Goal: Information Seeking & Learning: Learn about a topic

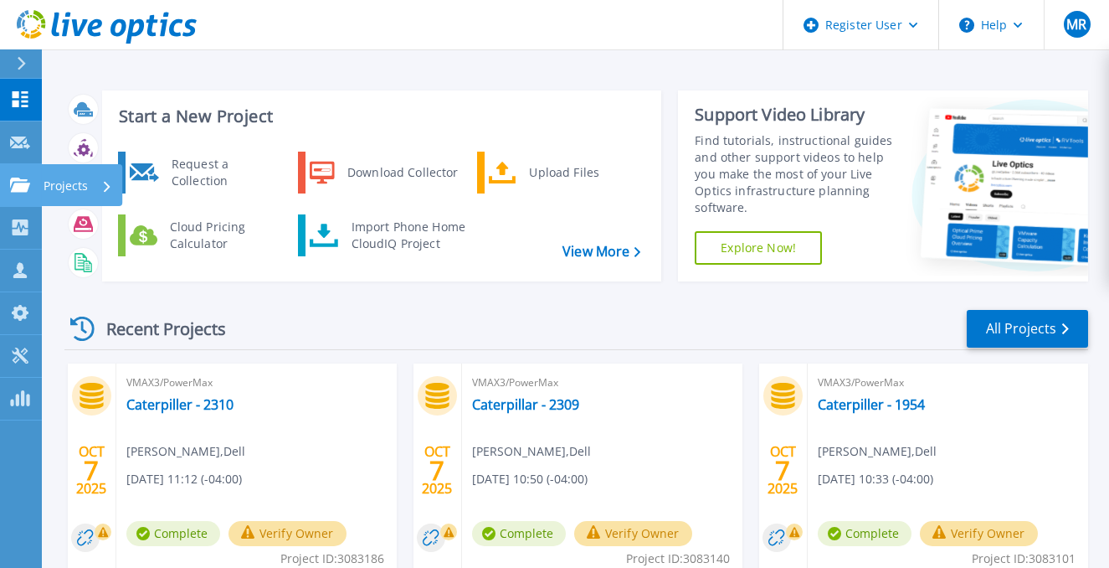
click at [18, 182] on icon at bounding box center [20, 185] width 20 height 14
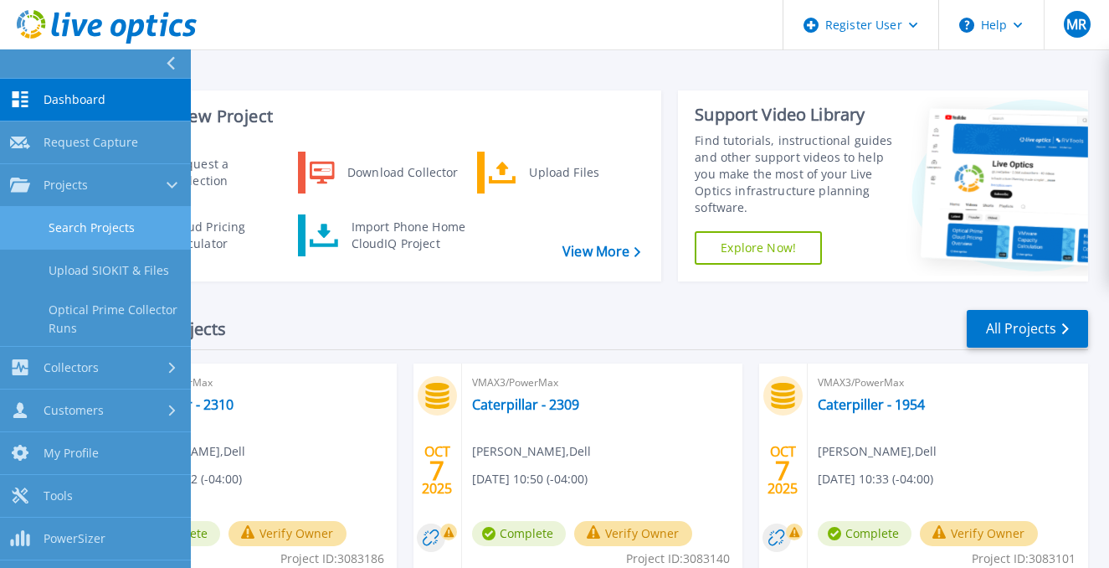
click at [106, 229] on link "Search Projects" at bounding box center [95, 228] width 191 height 43
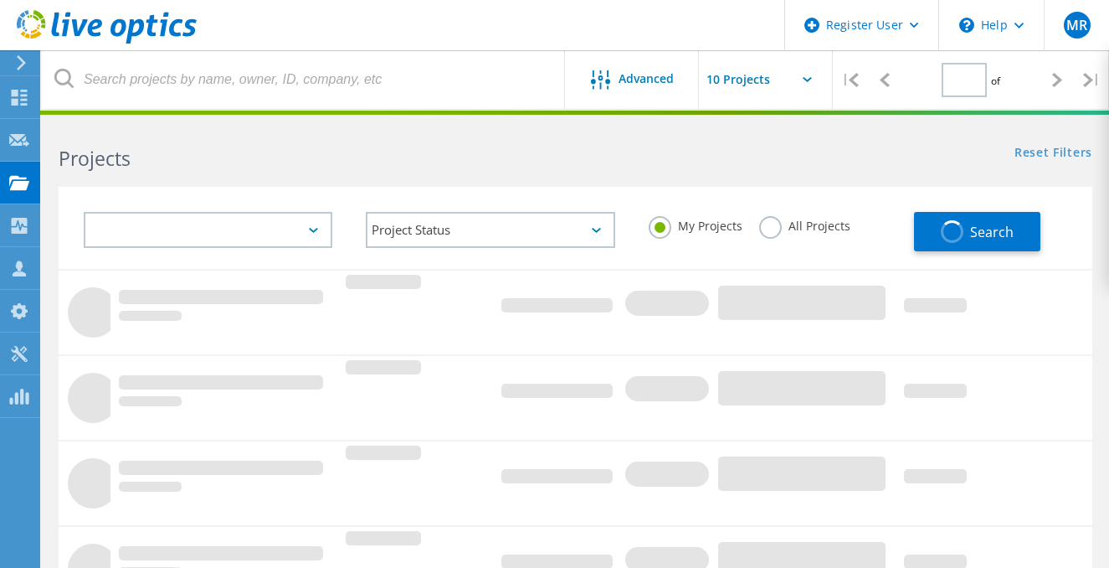
type input "1"
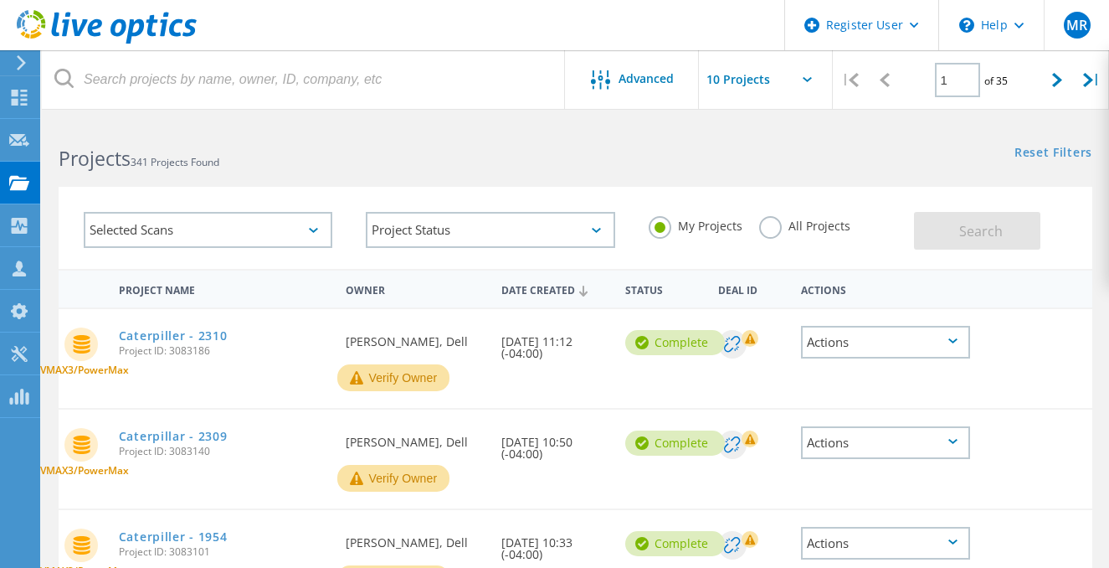
click at [769, 224] on label "All Projects" at bounding box center [804, 224] width 91 height 16
click at [0, 0] on input "All Projects" at bounding box center [0, 0] width 0 height 0
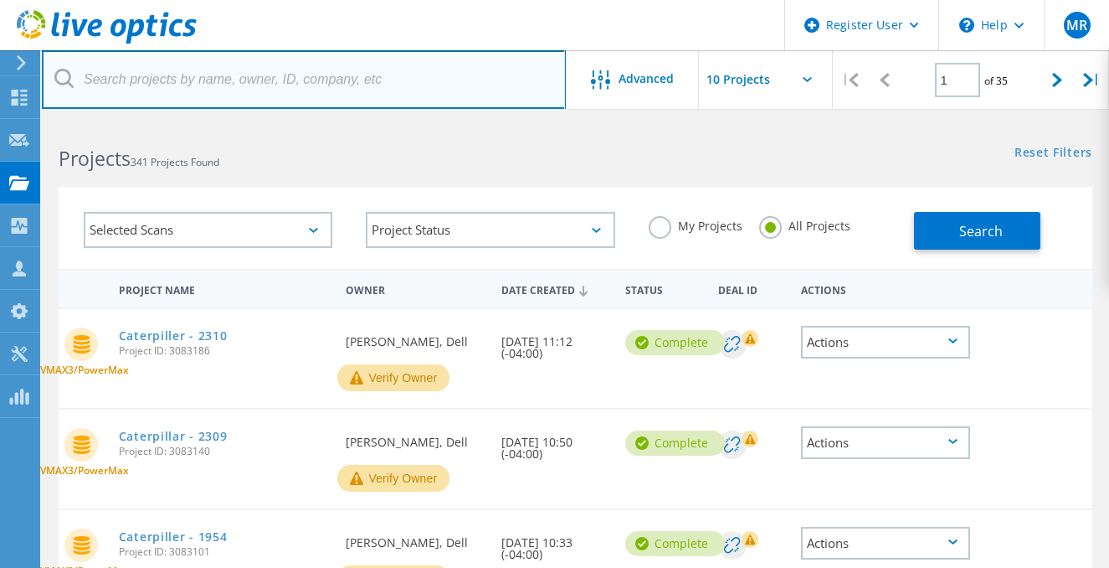
click at [166, 76] on input "text" at bounding box center [304, 79] width 524 height 59
paste input "2959098"
type input "2959098"
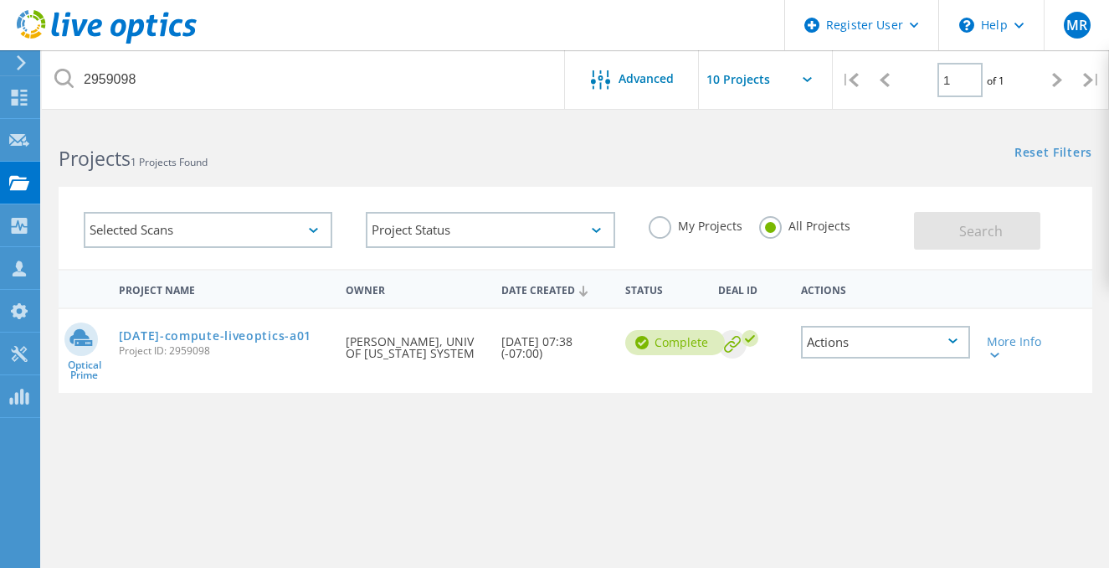
click at [896, 343] on div "Actions" at bounding box center [885, 342] width 169 height 33
click at [857, 352] on div "Share" at bounding box center [886, 355] width 166 height 26
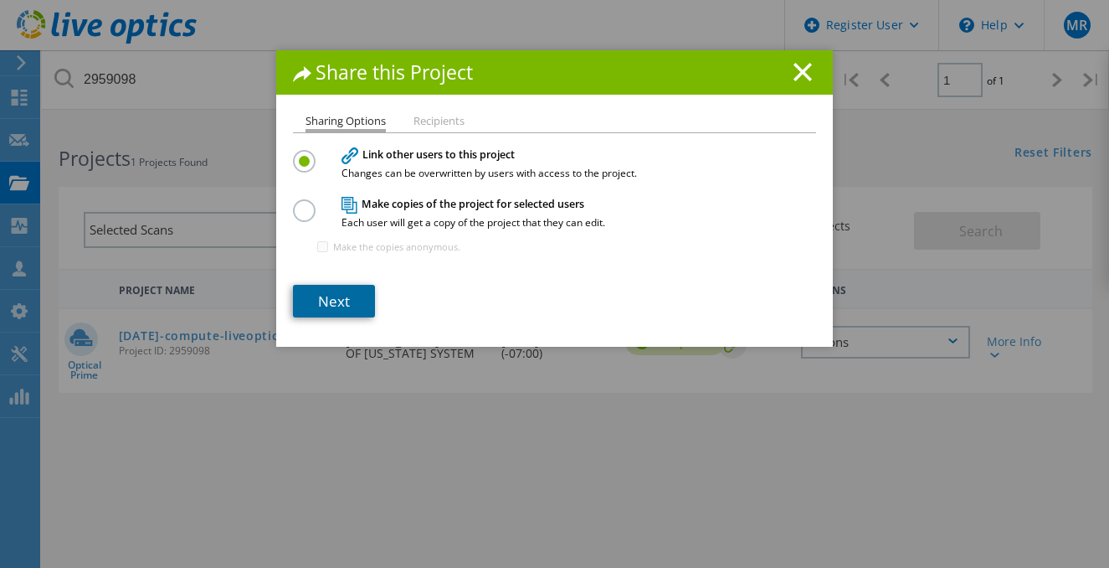
click at [340, 302] on link "Next" at bounding box center [334, 301] width 82 height 33
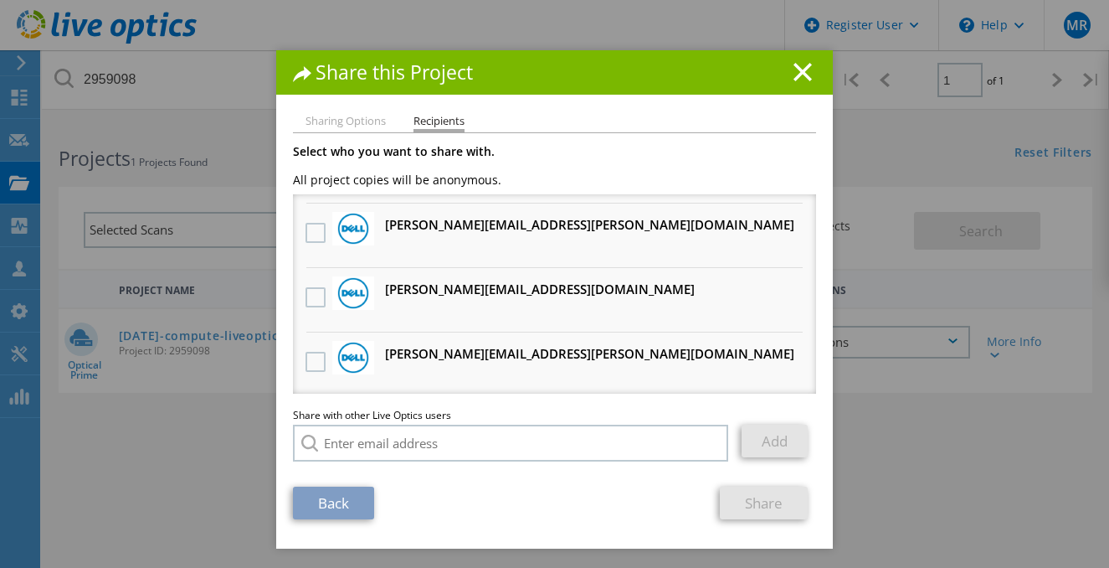
scroll to position [1284, 0]
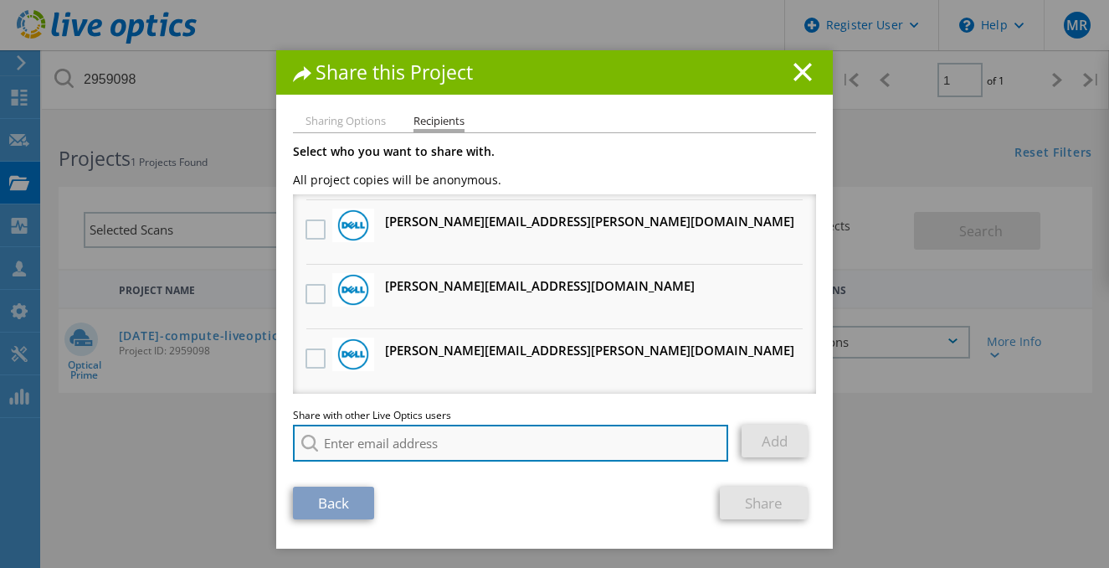
click at [459, 443] on input "search" at bounding box center [510, 442] width 435 height 37
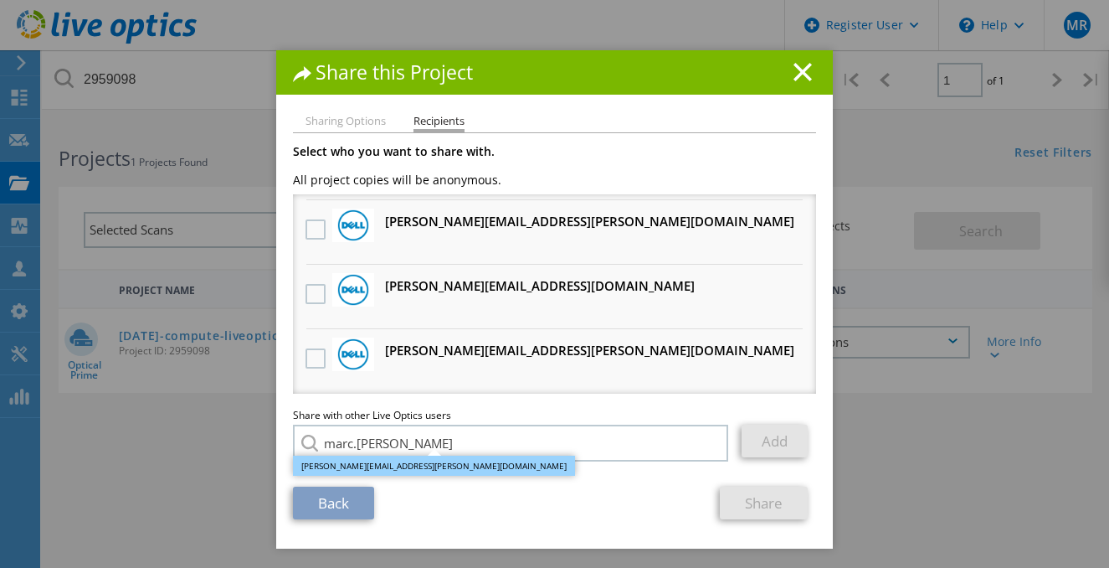
click at [378, 466] on li "[PERSON_NAME][EMAIL_ADDRESS][PERSON_NAME][DOMAIN_NAME]" at bounding box center [434, 465] width 282 height 20
type input "[PERSON_NAME][EMAIL_ADDRESS][PERSON_NAME][DOMAIN_NAME]"
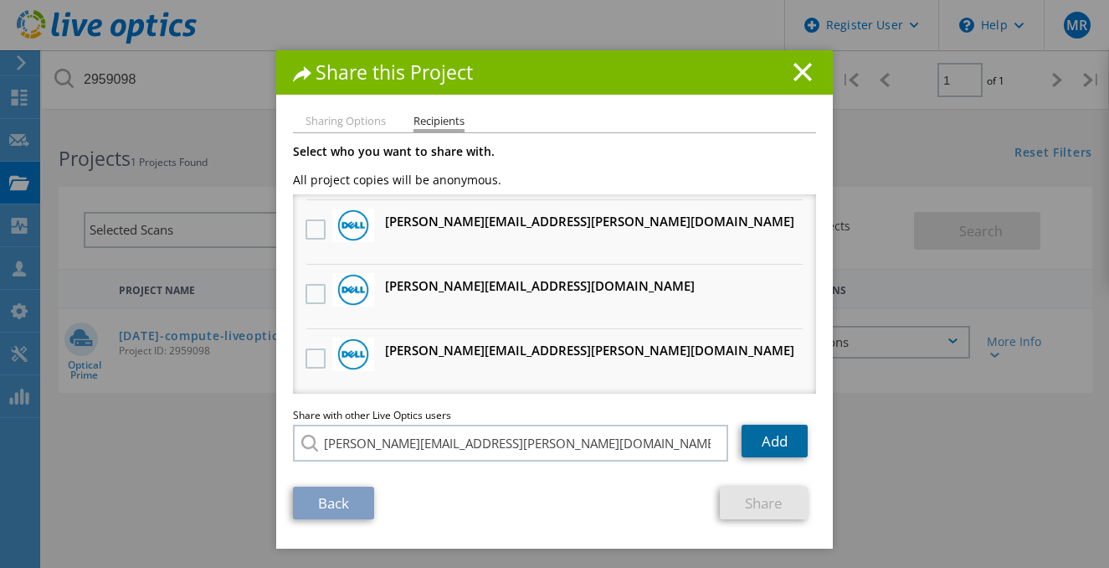
click at [769, 442] on link "Add" at bounding box center [775, 440] width 66 height 33
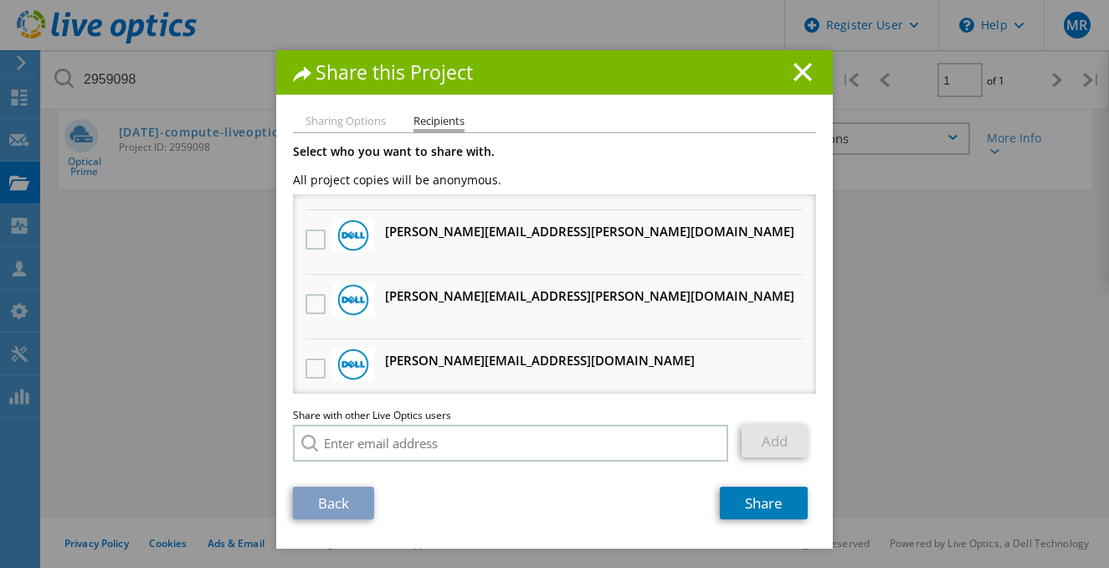
scroll to position [0, 0]
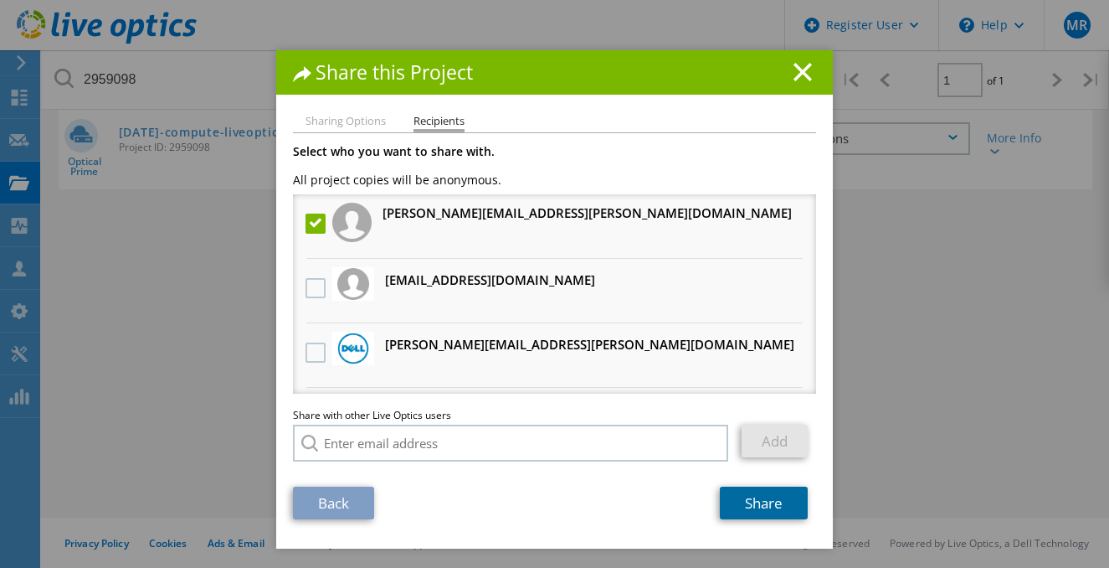
click at [774, 500] on link "Share" at bounding box center [764, 502] width 88 height 33
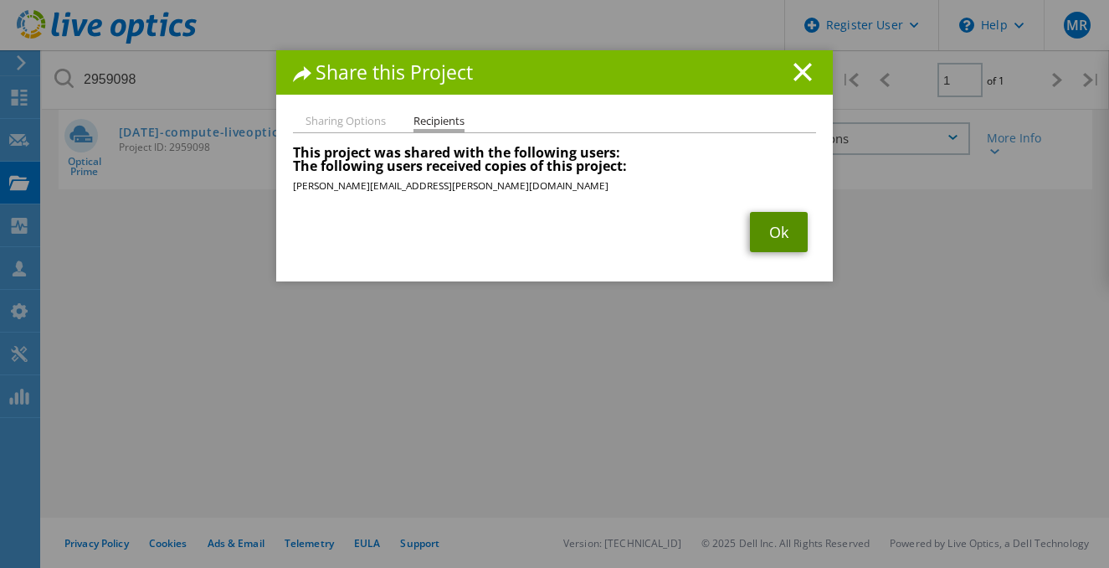
click at [783, 229] on link "Ok" at bounding box center [779, 232] width 58 height 40
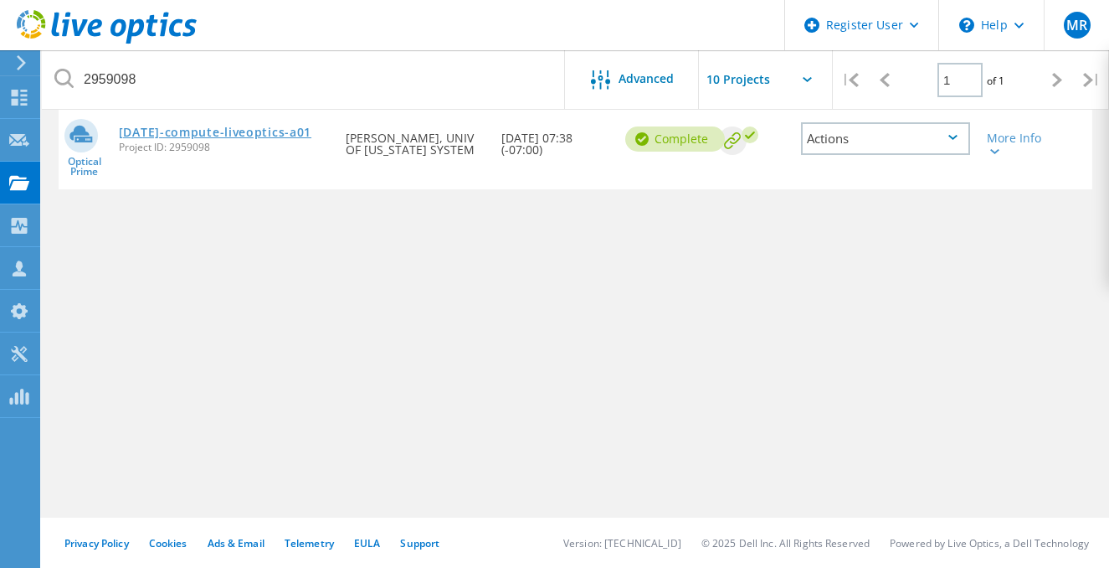
click at [244, 135] on link "[DATE]-compute-liveoptics-a01" at bounding box center [215, 132] width 193 height 12
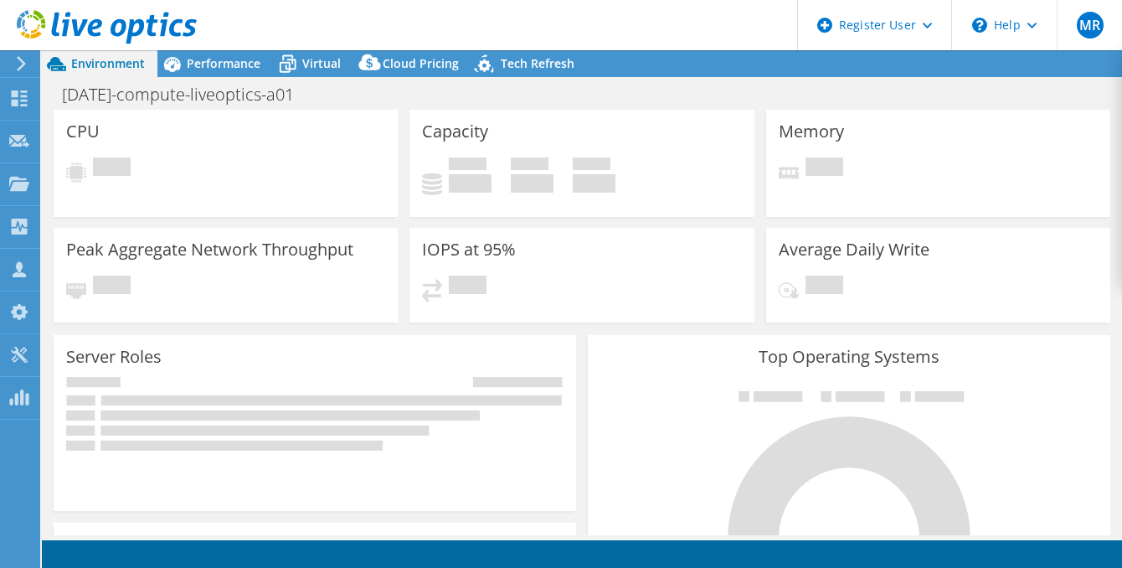
select select "USD"
select select "USWest"
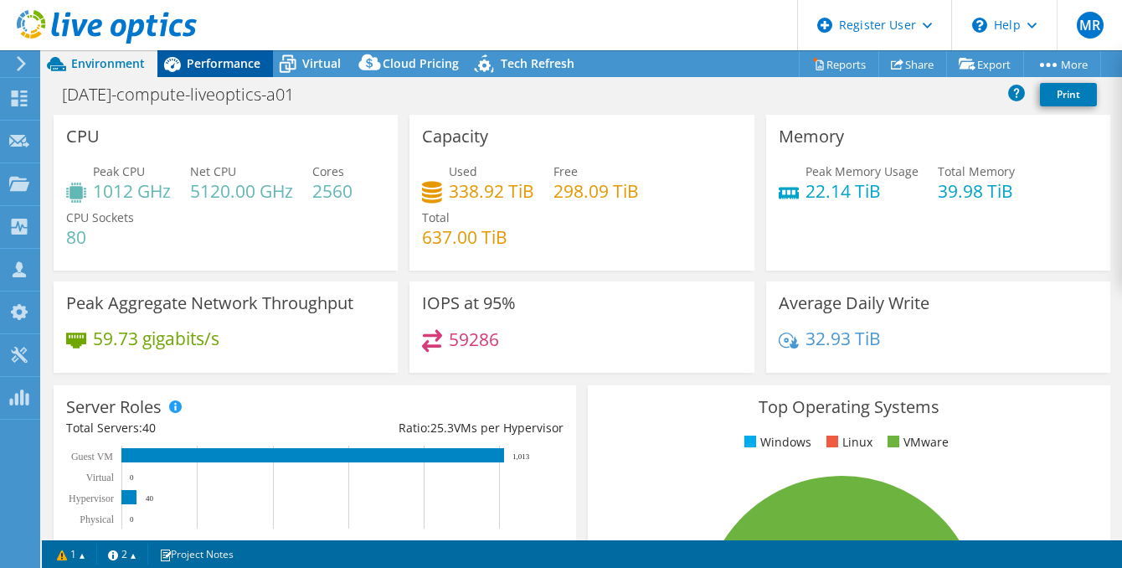
click at [206, 70] on span "Performance" at bounding box center [224, 63] width 74 height 16
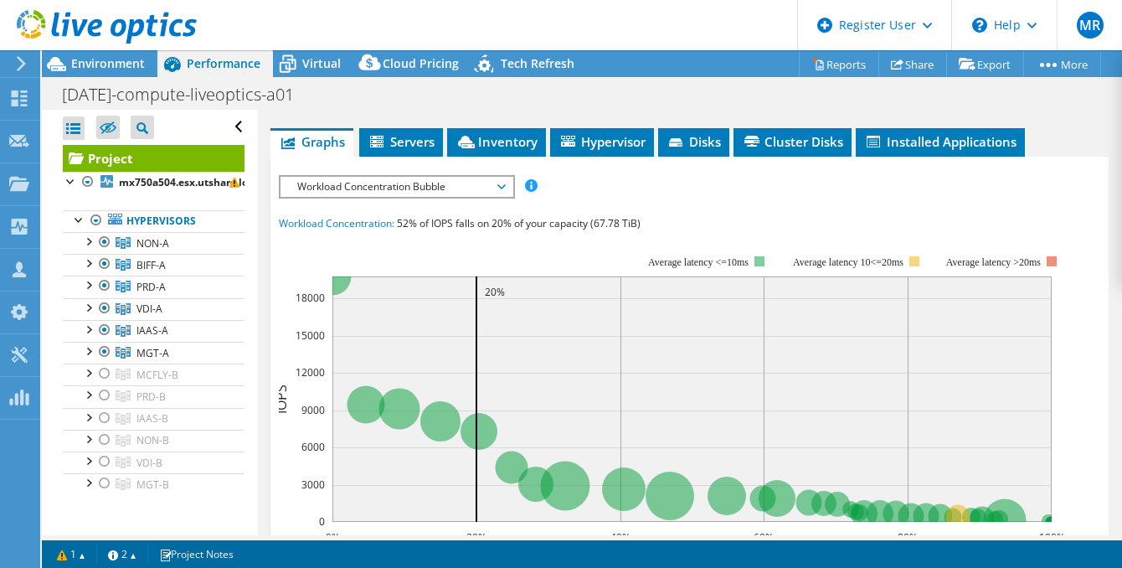
scroll to position [335, 0]
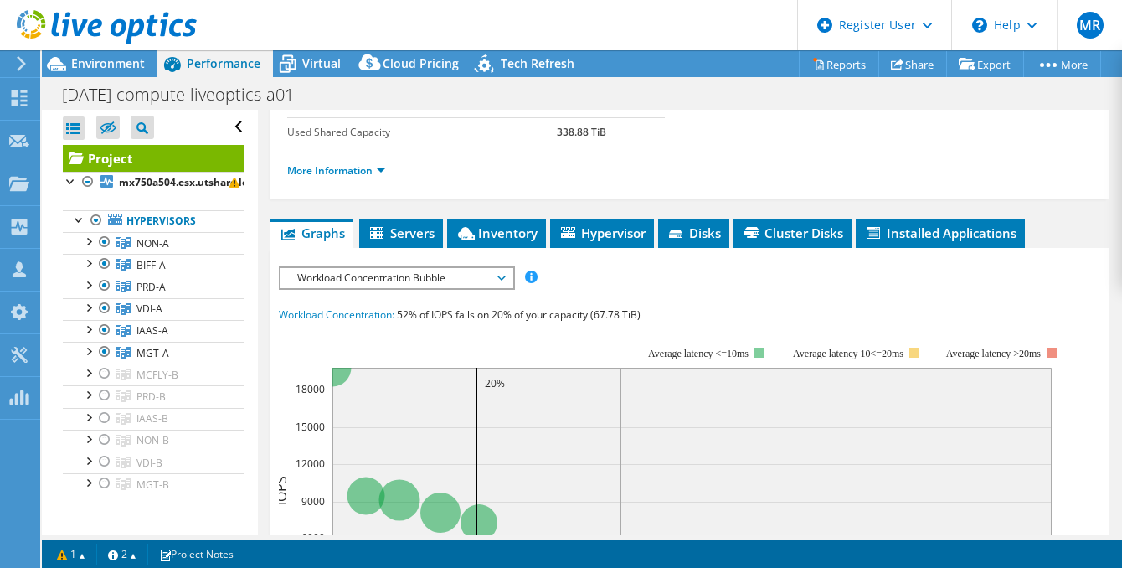
click at [454, 274] on span "Workload Concentration Bubble" at bounding box center [396, 278] width 215 height 20
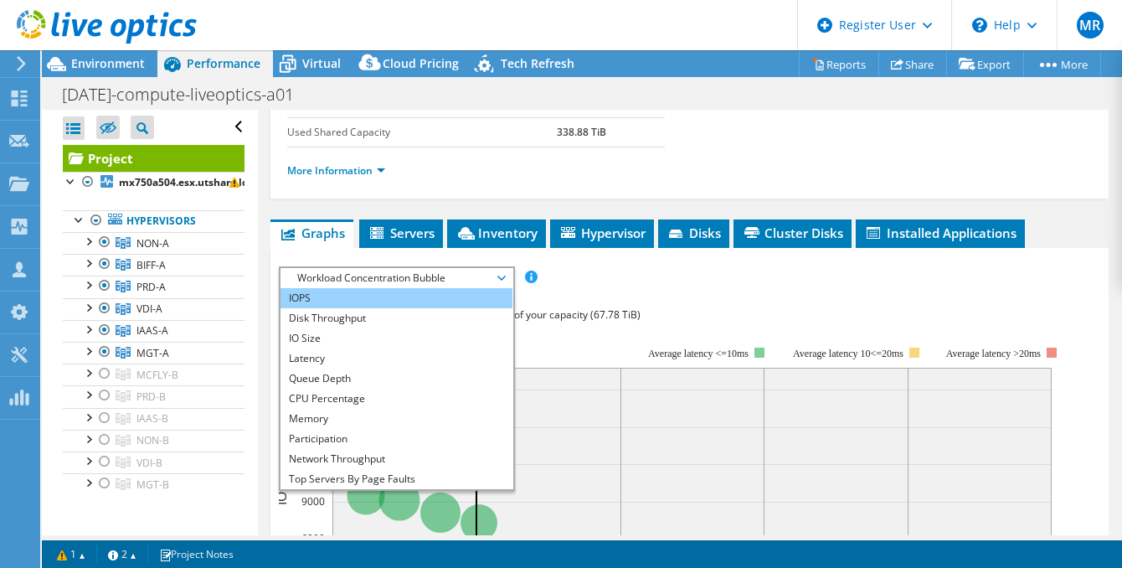
click at [312, 301] on li "IOPS" at bounding box center [396, 298] width 232 height 20
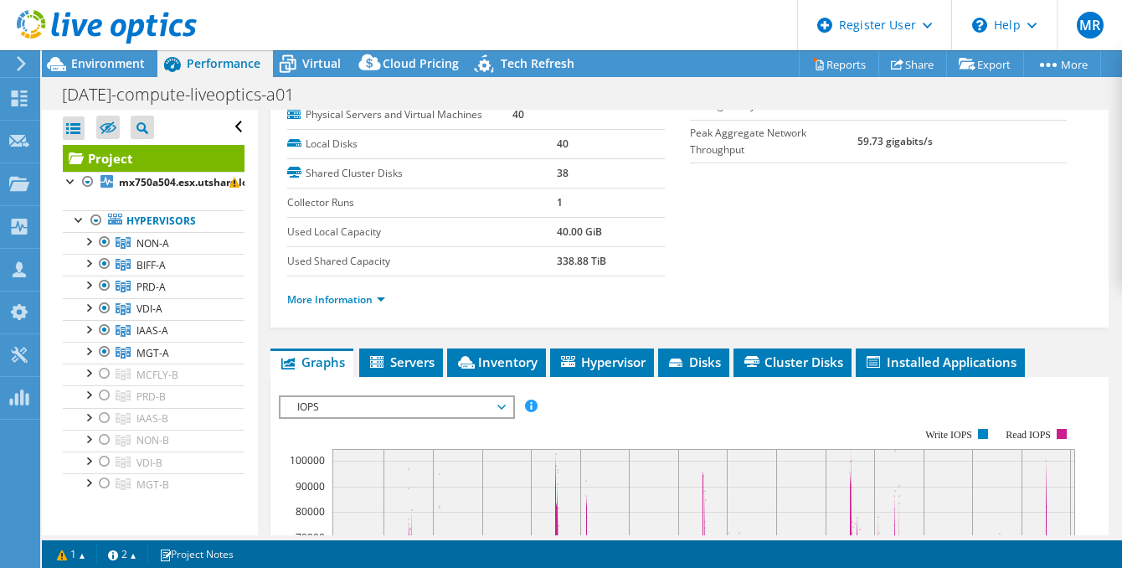
scroll to position [167, 0]
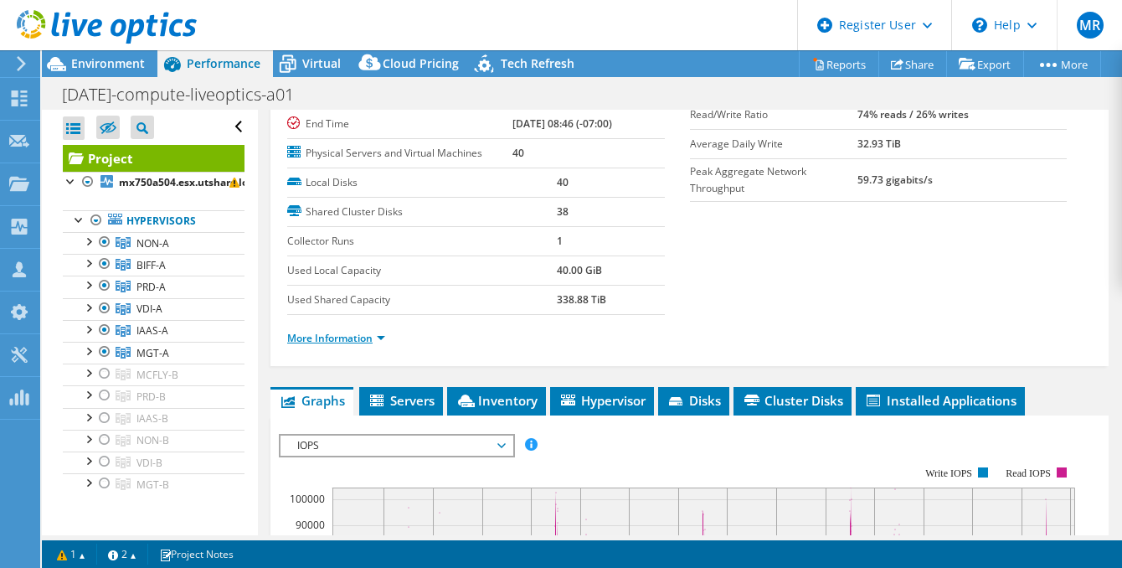
click at [378, 337] on link "More Information" at bounding box center [336, 338] width 98 height 14
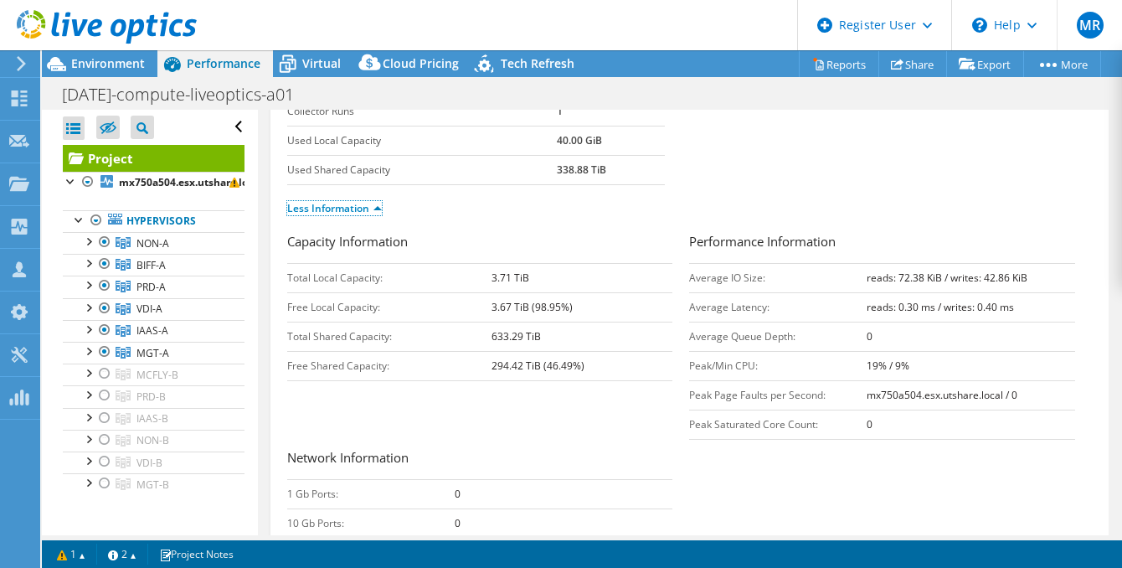
scroll to position [335, 0]
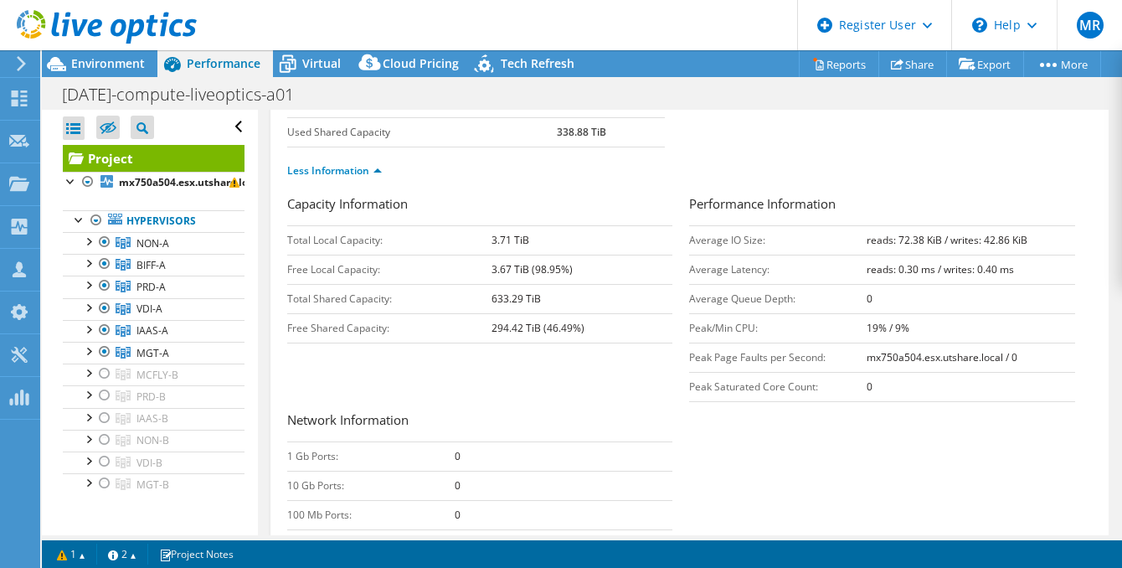
click at [870, 473] on div "Capacity Information Total Local Capacity: 3.71 TiB Free Local Capacity: 3.67 T…" at bounding box center [689, 415] width 805 height 443
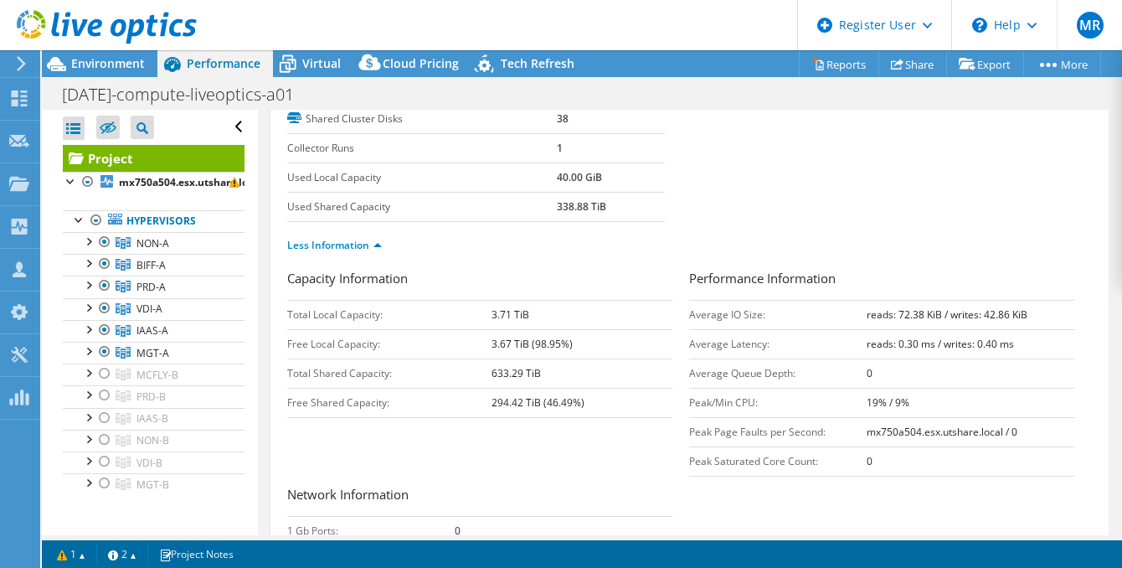
scroll to position [251, 0]
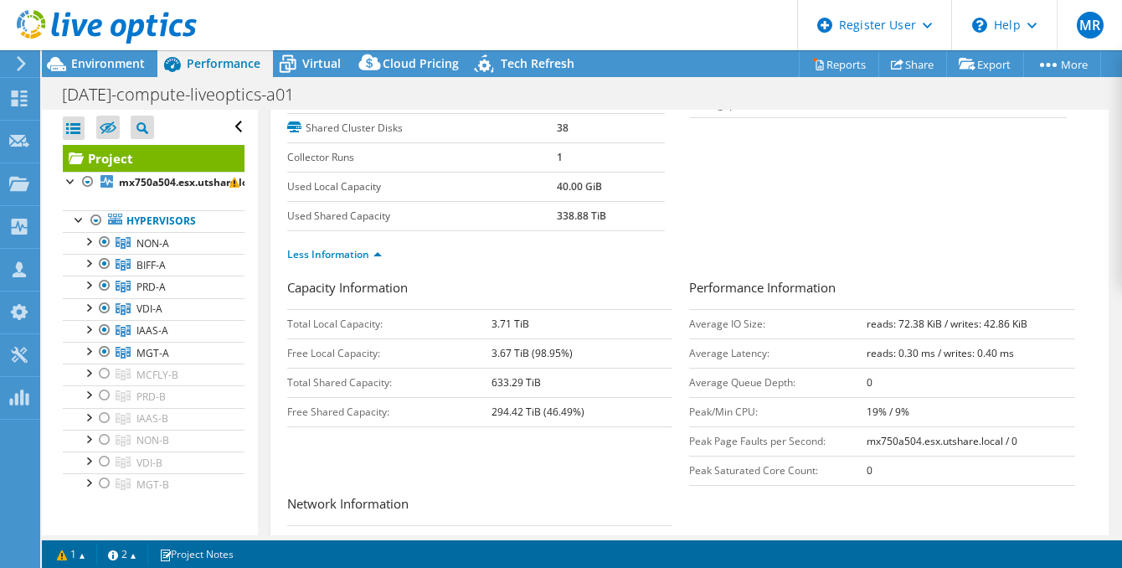
drag, startPoint x: 1034, startPoint y: 321, endPoint x: 829, endPoint y: 327, distance: 205.2
click at [829, 327] on tr "Average IO Size: reads: 72.38 KiB / writes: 42.86 KiB" at bounding box center [881, 323] width 385 height 29
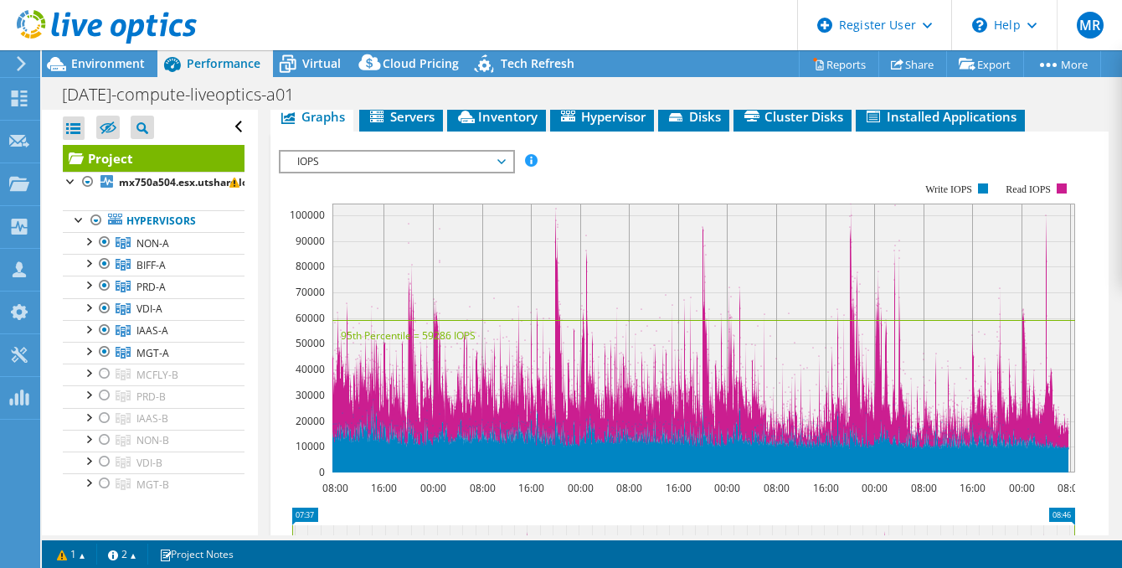
scroll to position [837, 0]
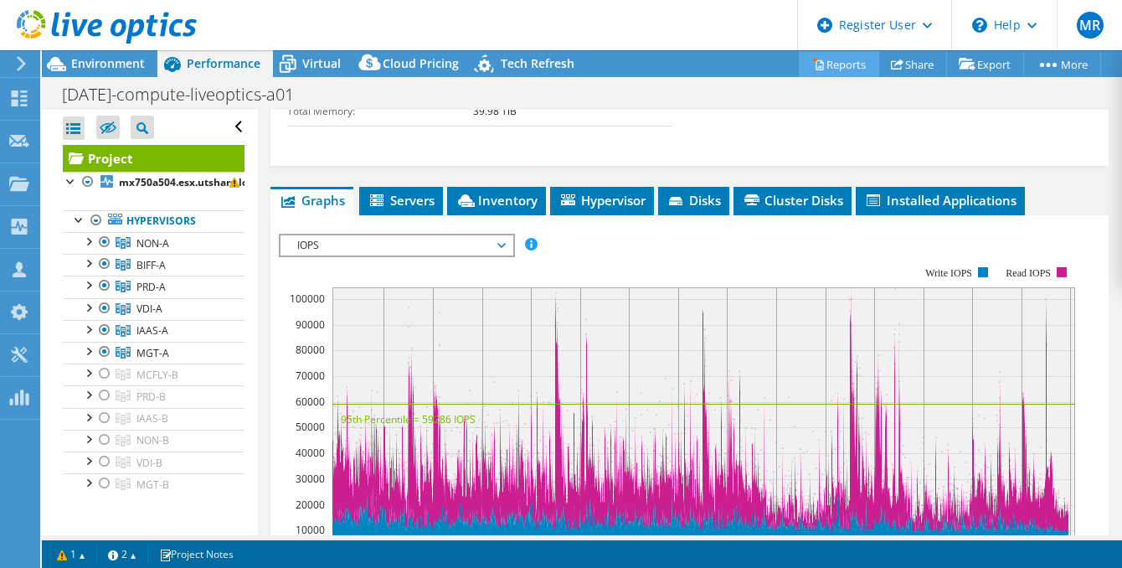
click at [828, 66] on link "Reports" at bounding box center [839, 64] width 80 height 26
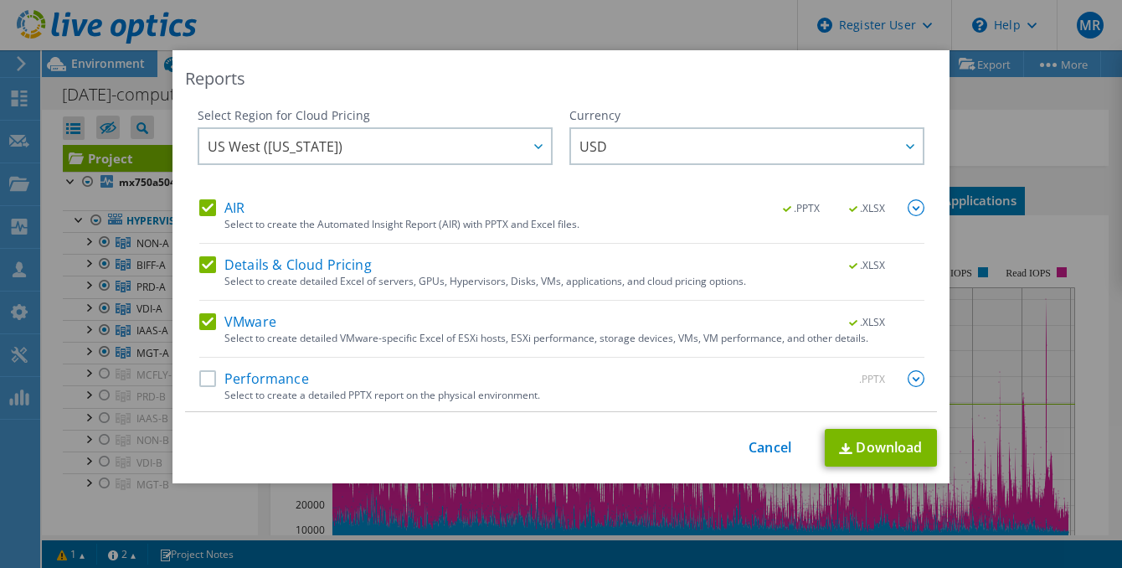
click at [199, 386] on label "Performance" at bounding box center [254, 378] width 110 height 17
click at [0, 0] on input "Performance" at bounding box center [0, 0] width 0 height 0
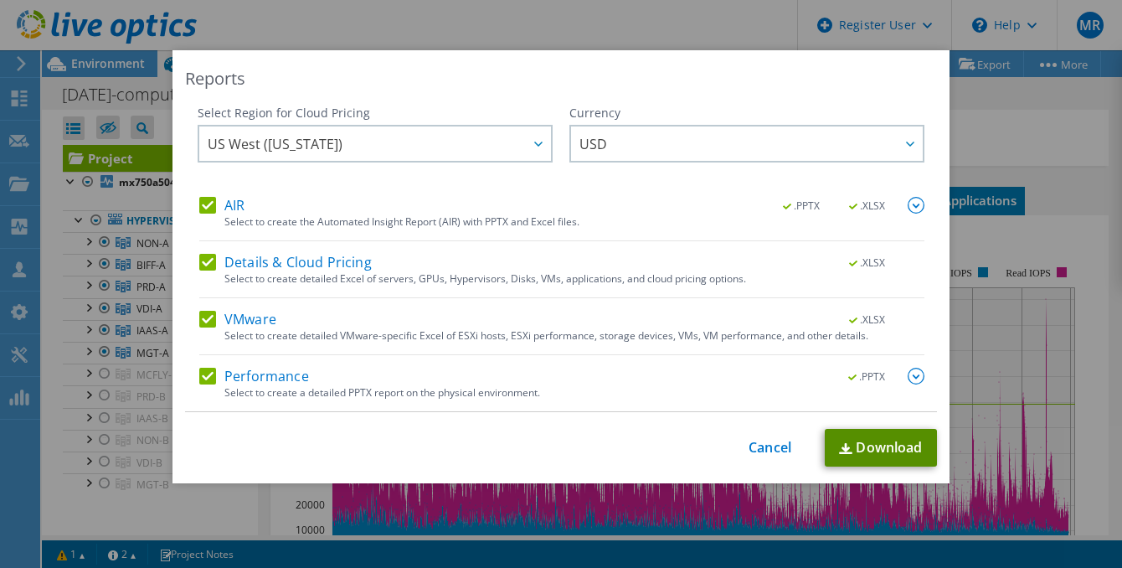
click at [889, 445] on link "Download" at bounding box center [881, 448] width 112 height 38
click at [734, 34] on div "Reports Select Region for Cloud Pricing Asia Pacific ([GEOGRAPHIC_DATA]) [GEOGR…" at bounding box center [561, 284] width 1122 height 568
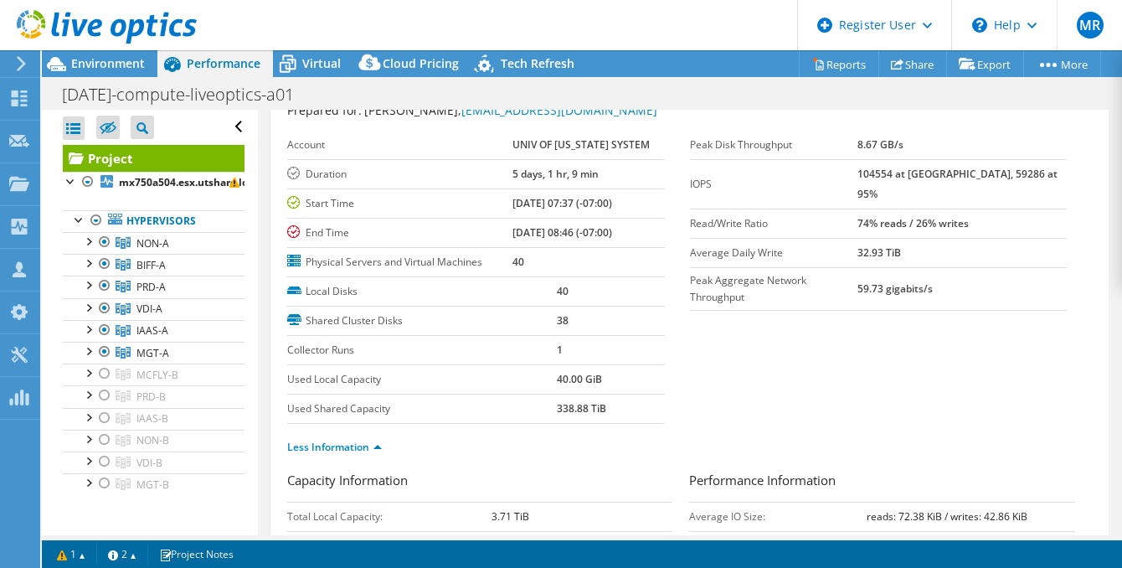
scroll to position [0, 0]
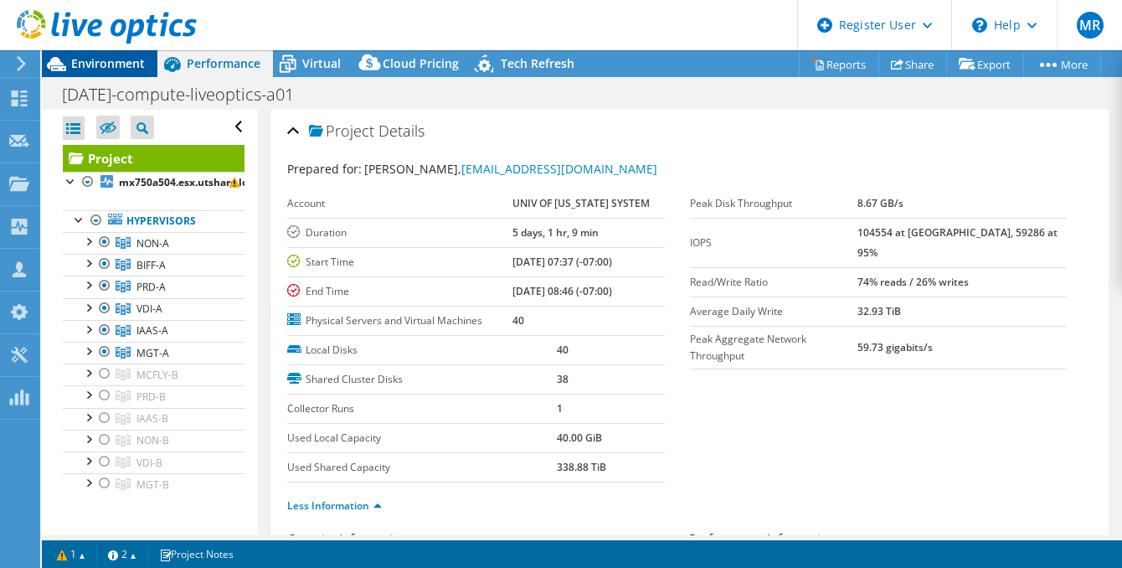
click at [93, 68] on span "Environment" at bounding box center [108, 63] width 74 height 16
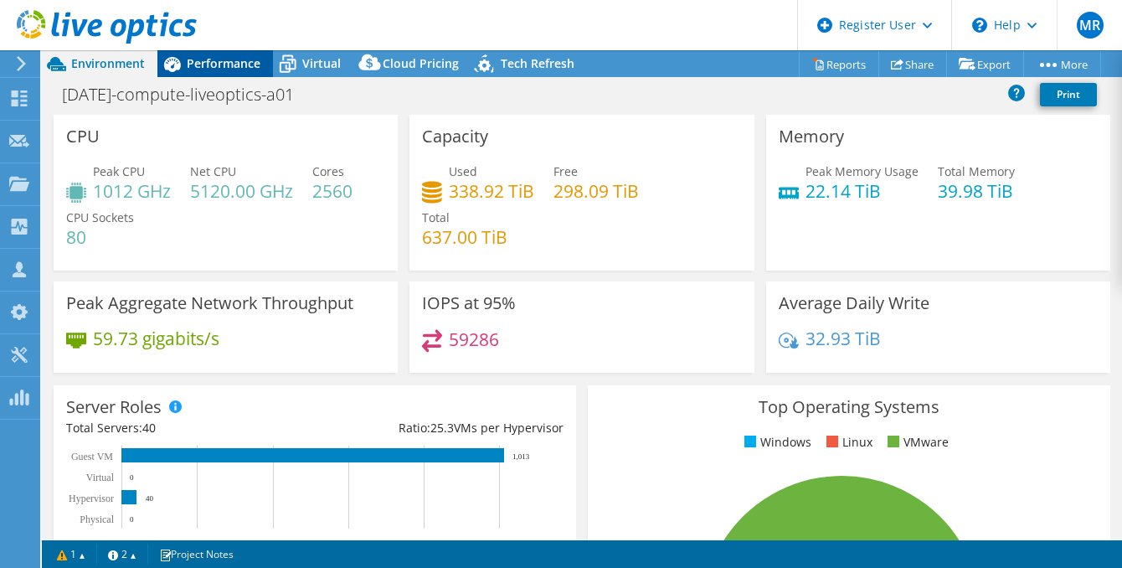
click at [212, 64] on span "Performance" at bounding box center [224, 63] width 74 height 16
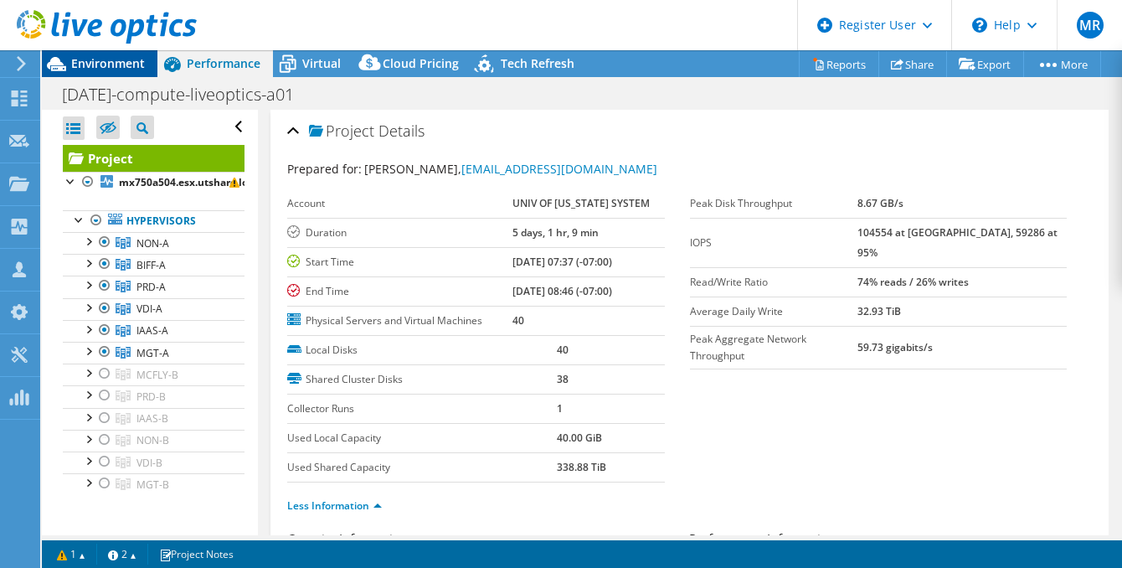
click at [129, 64] on span "Environment" at bounding box center [108, 63] width 74 height 16
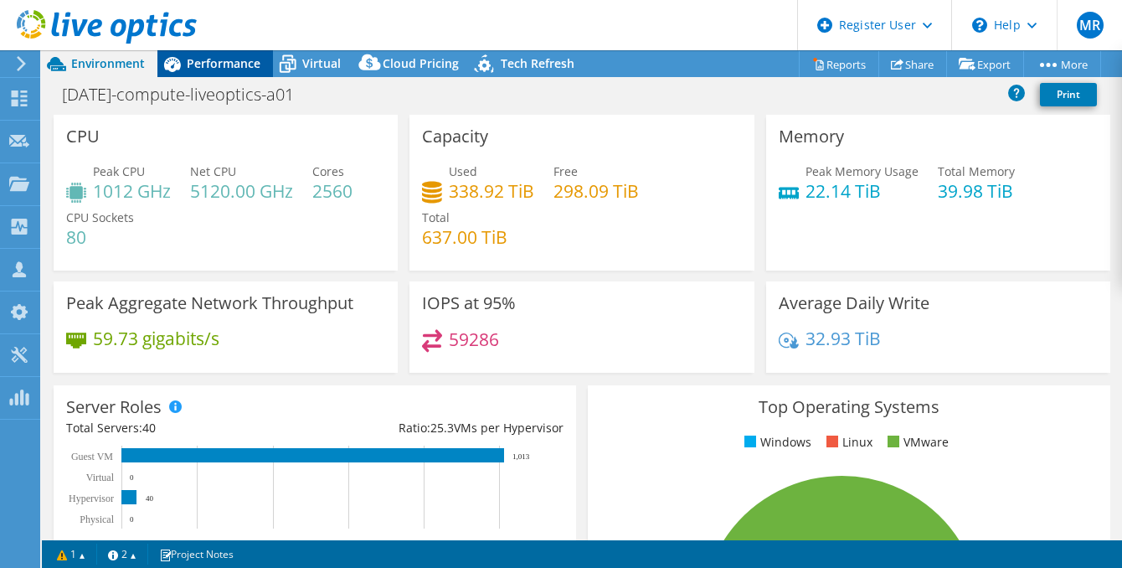
click at [201, 64] on span "Performance" at bounding box center [224, 63] width 74 height 16
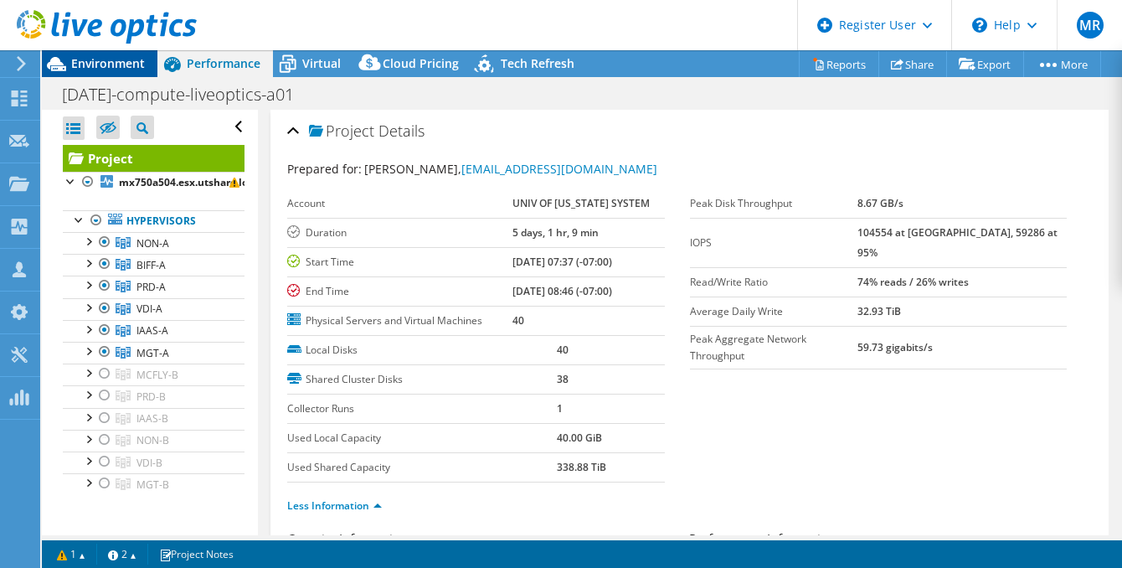
click at [105, 70] on span "Environment" at bounding box center [108, 63] width 74 height 16
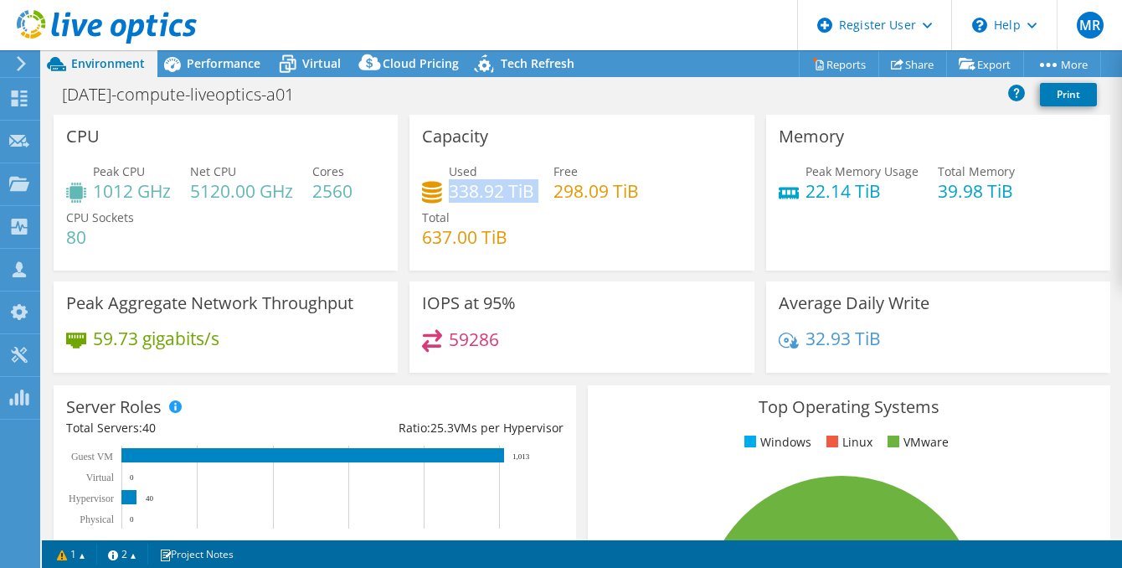
drag, startPoint x: 445, startPoint y: 188, endPoint x: 530, endPoint y: 193, distance: 84.8
click at [530, 193] on div "Used 338.92 TiB Free 298.09 TiB Total 637.00 TiB" at bounding box center [581, 212] width 319 height 100
click at [551, 244] on div "Used 338.92 TiB Free 298.09 TiB Total 637.00 TiB" at bounding box center [581, 212] width 319 height 100
click at [238, 64] on span "Performance" at bounding box center [224, 63] width 74 height 16
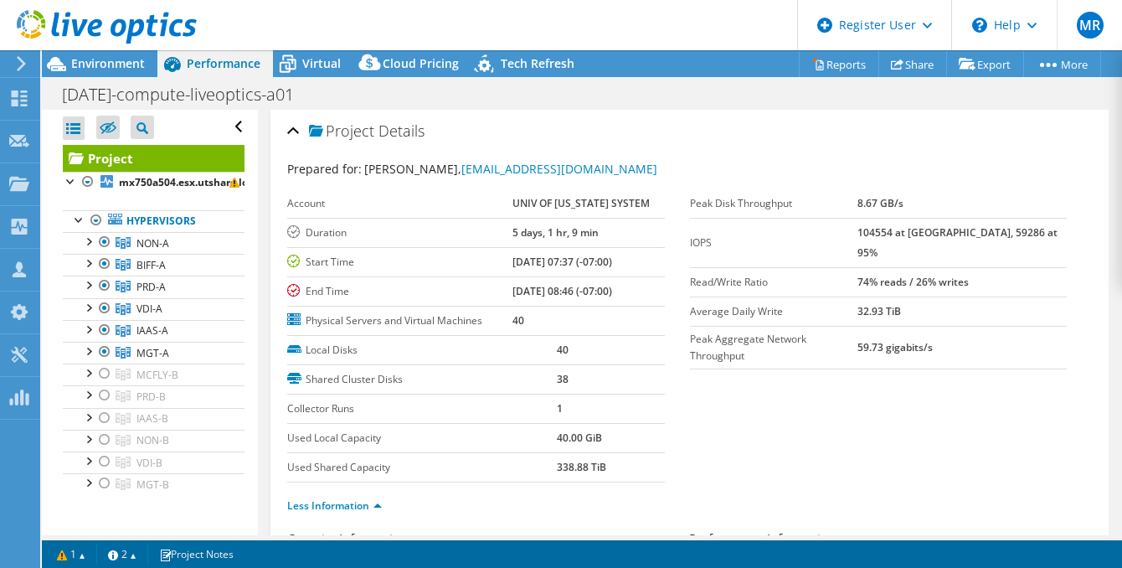
click at [911, 236] on b "104554 at [GEOGRAPHIC_DATA], 59286 at 95%" at bounding box center [957, 242] width 200 height 34
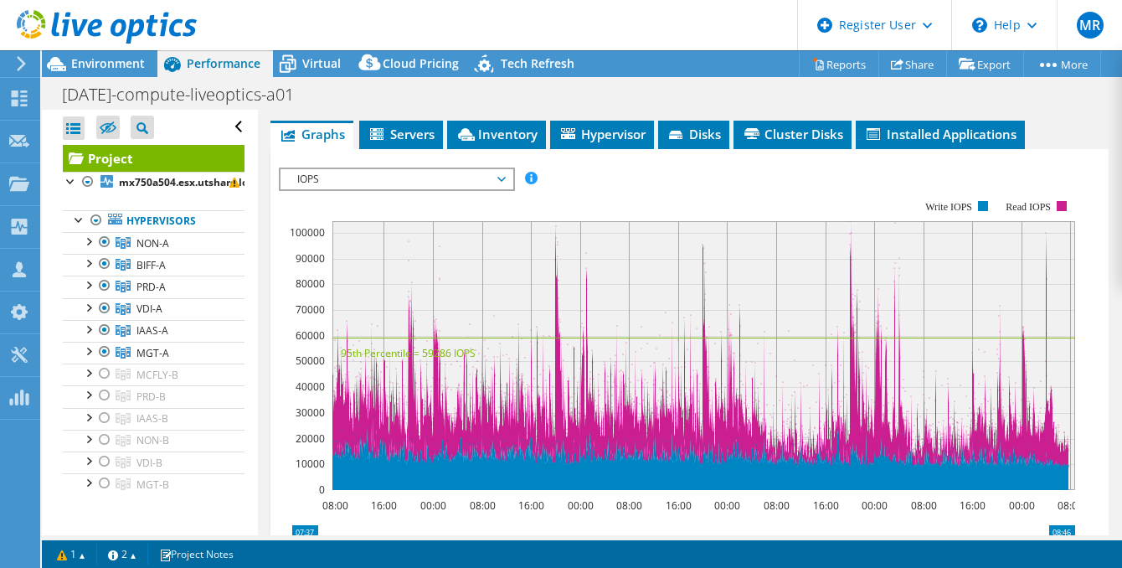
scroll to position [921, 0]
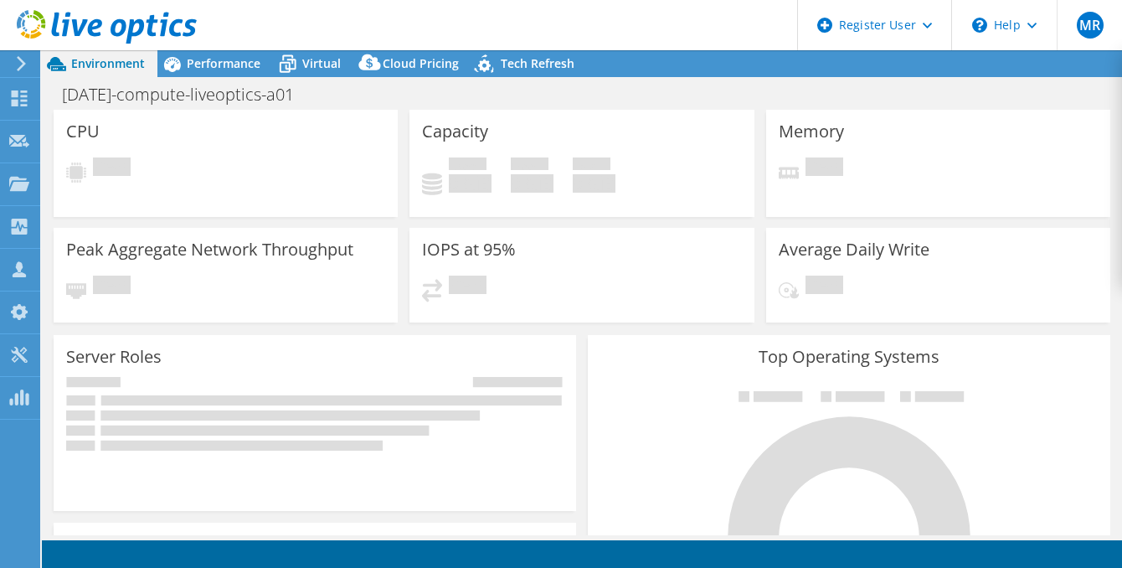
select select "USWest"
select select "USD"
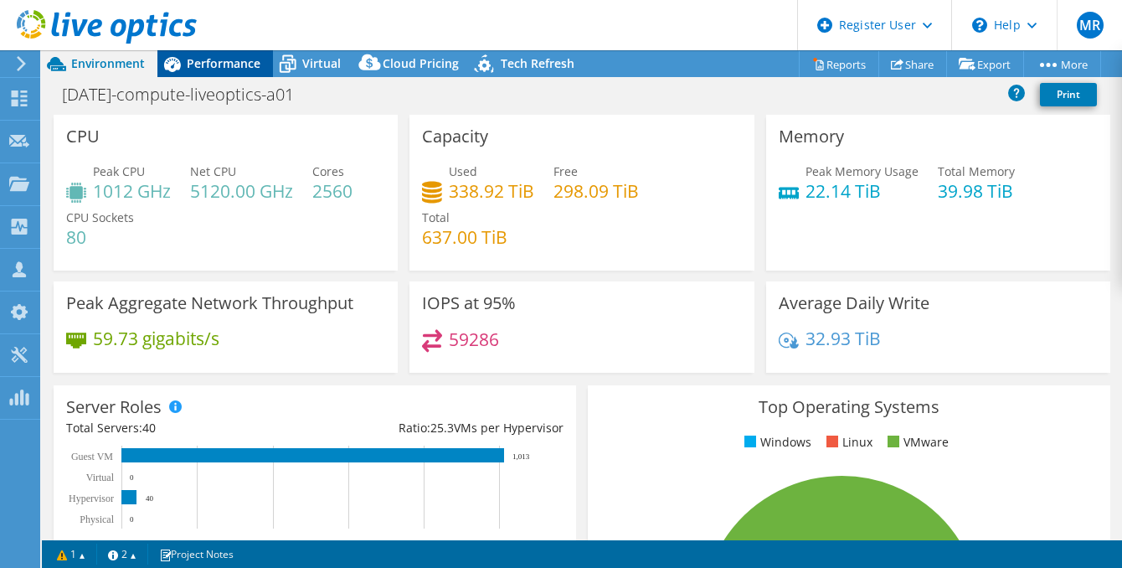
click at [223, 64] on span "Performance" at bounding box center [224, 63] width 74 height 16
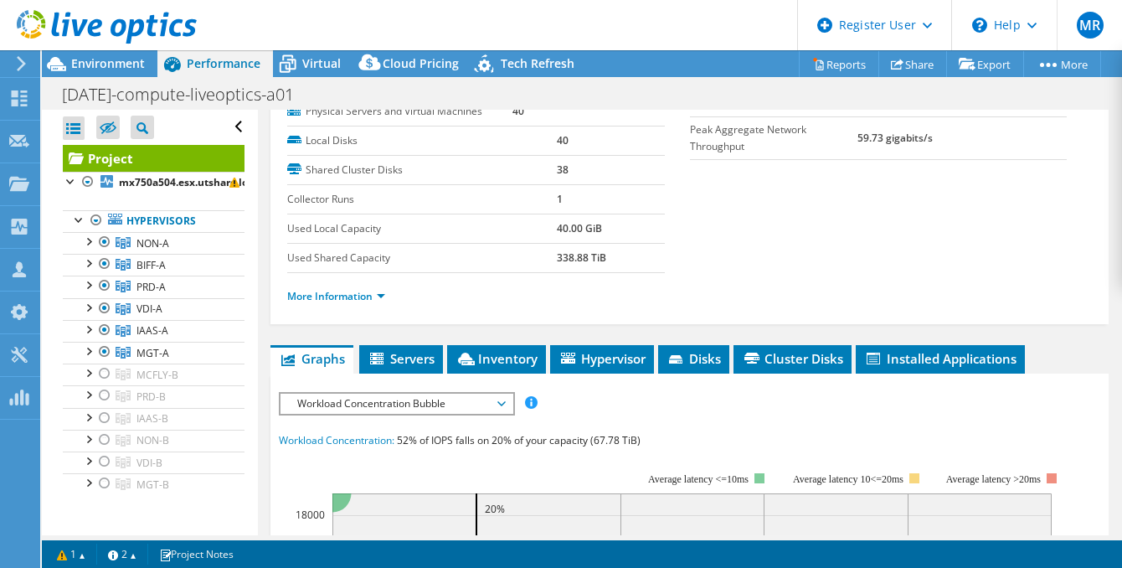
scroll to position [251, 0]
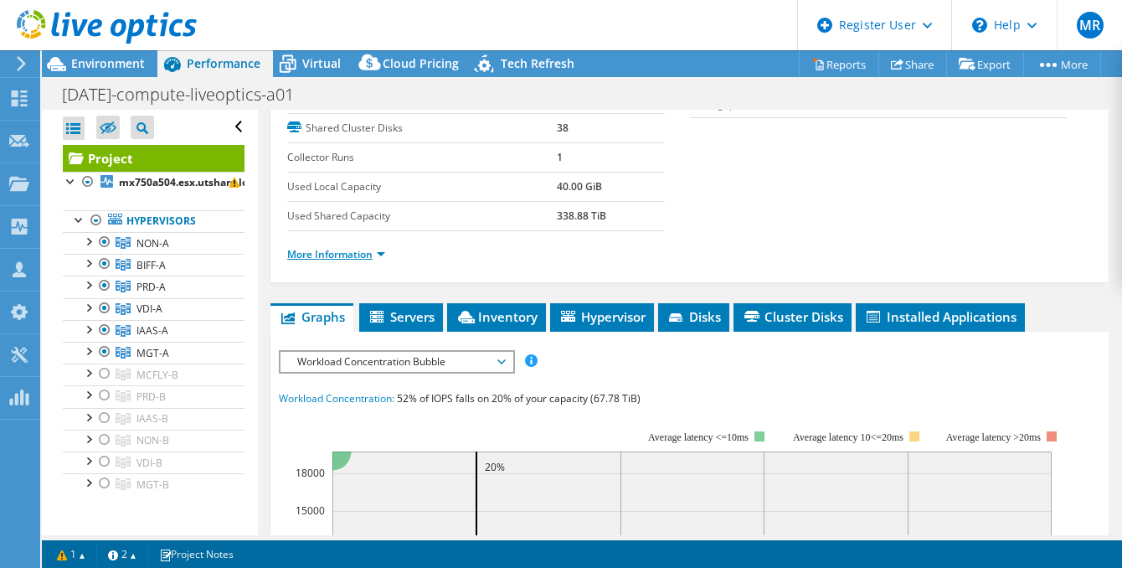
click at [381, 252] on link "More Information" at bounding box center [336, 254] width 98 height 14
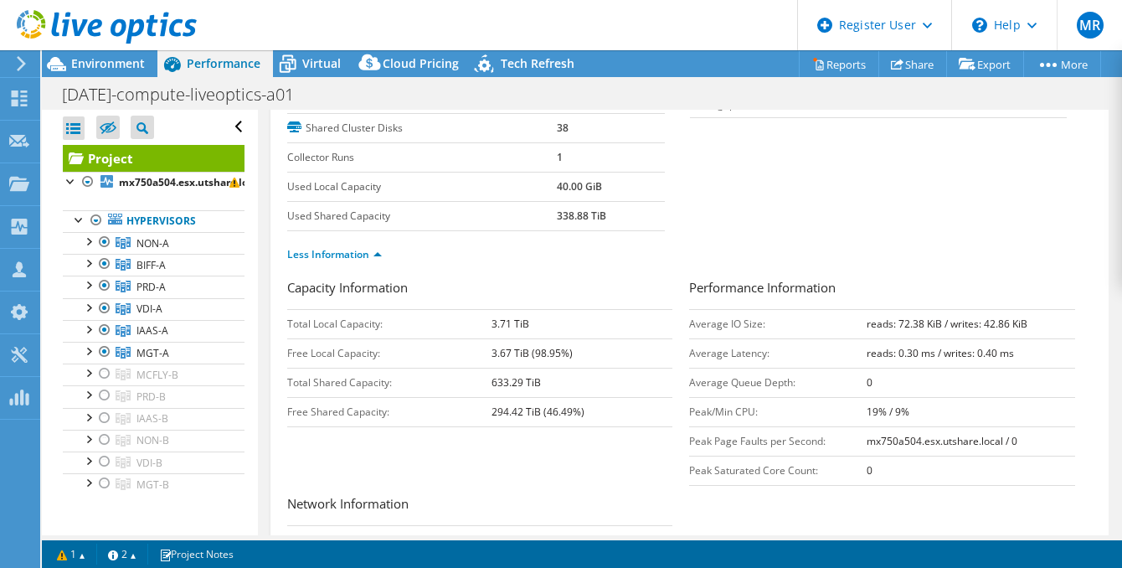
drag, startPoint x: 1033, startPoint y: 321, endPoint x: 832, endPoint y: 322, distance: 200.9
click at [832, 322] on tr "Average IO Size: reads: 72.38 KiB / writes: 42.86 KiB" at bounding box center [881, 323] width 385 height 29
click at [410, 454] on div "Capacity Information Total Local Capacity: 3.71 TiB Free Local Capacity: 3.67 T…" at bounding box center [689, 499] width 805 height 443
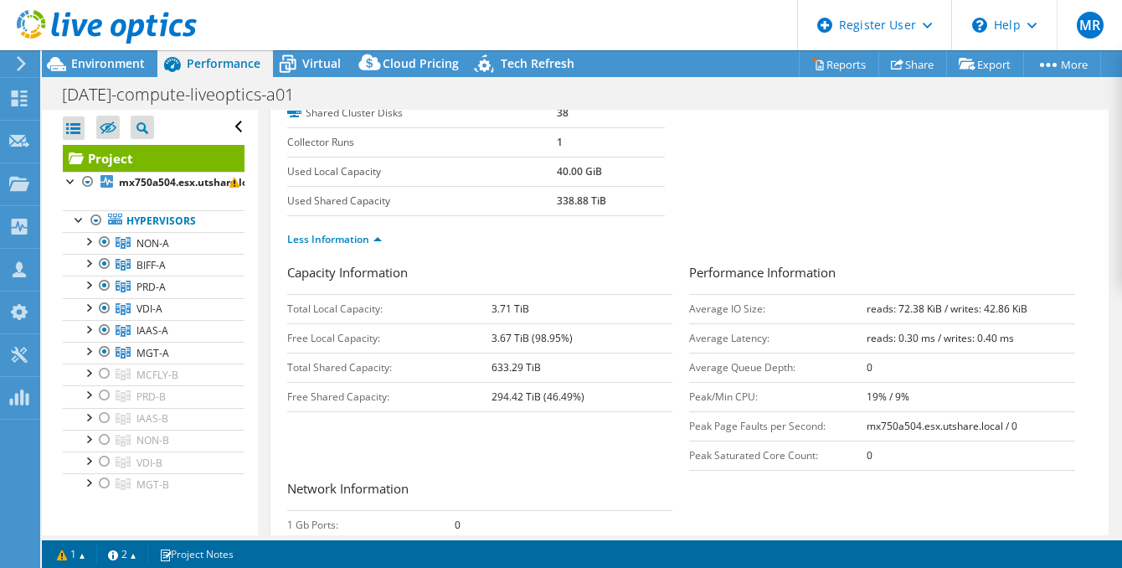
scroll to position [0, 0]
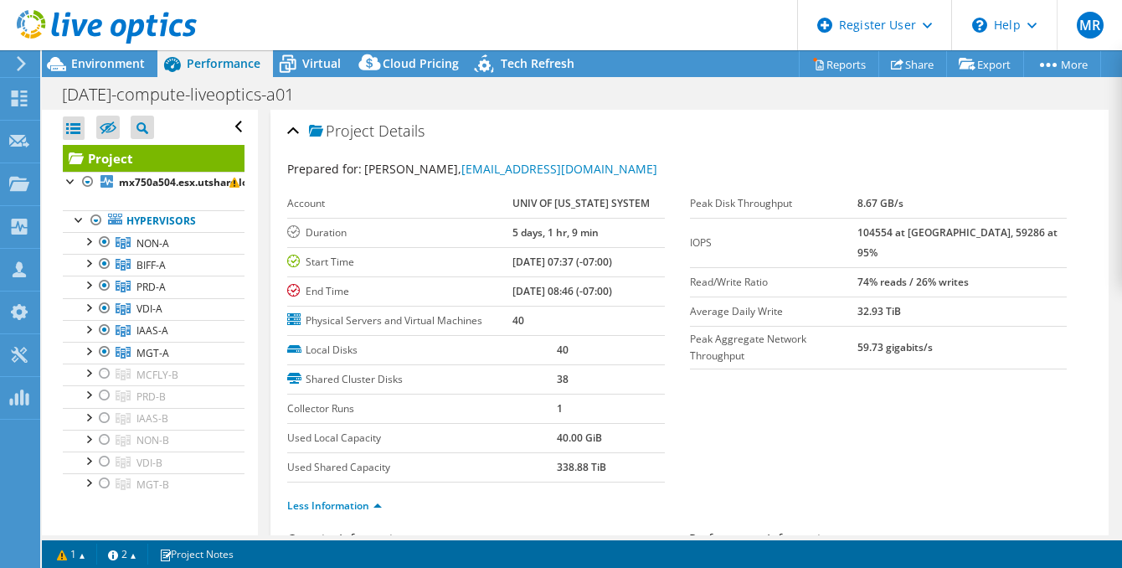
drag, startPoint x: 888, startPoint y: 234, endPoint x: 925, endPoint y: 234, distance: 36.8
click at [925, 234] on tr "IOPS 104554 at Peak, 59286 at 95%" at bounding box center [879, 242] width 378 height 49
